Goal: Information Seeking & Learning: Find specific fact

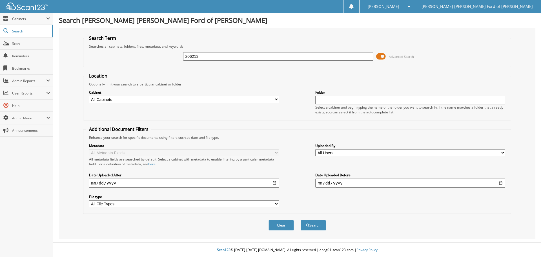
type input "206213"
click at [301, 220] on button "Search" at bounding box center [313, 225] width 25 height 10
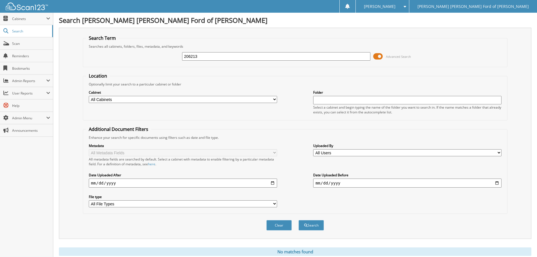
click at [209, 58] on input "206213" at bounding box center [276, 56] width 188 height 8
type input "1ft8w3bt2jec89445"
click at [298, 220] on button "Search" at bounding box center [310, 225] width 25 height 10
